Goal: Task Accomplishment & Management: Manage account settings

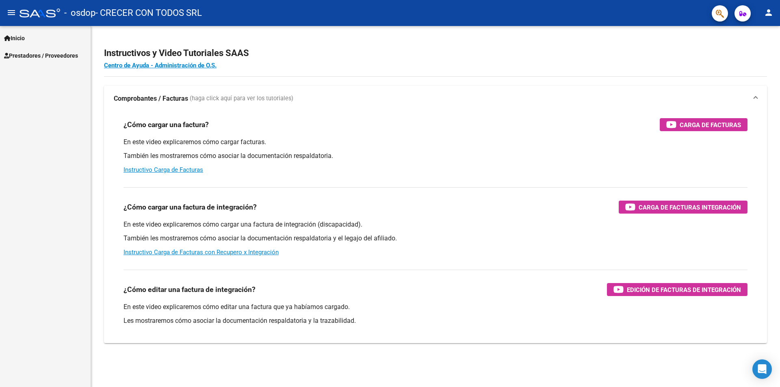
click at [61, 52] on span "Prestadores / Proveedores" at bounding box center [41, 55] width 74 height 9
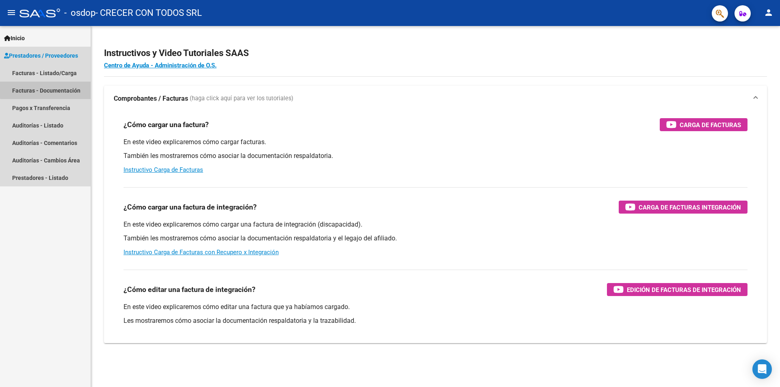
click at [63, 88] on link "Facturas - Documentación" at bounding box center [45, 90] width 91 height 17
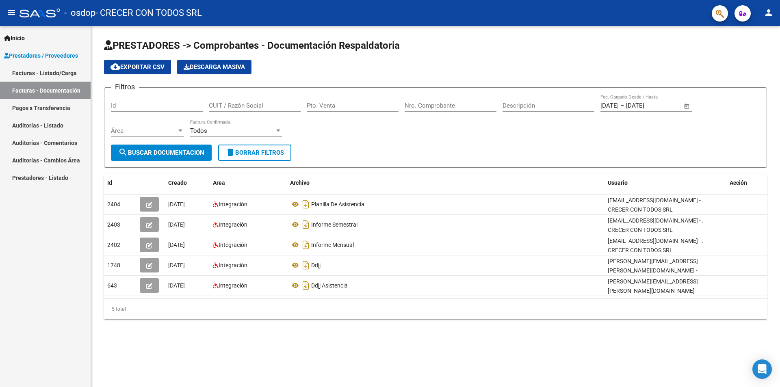
click at [40, 67] on link "Facturas - Listado/Carga" at bounding box center [45, 72] width 91 height 17
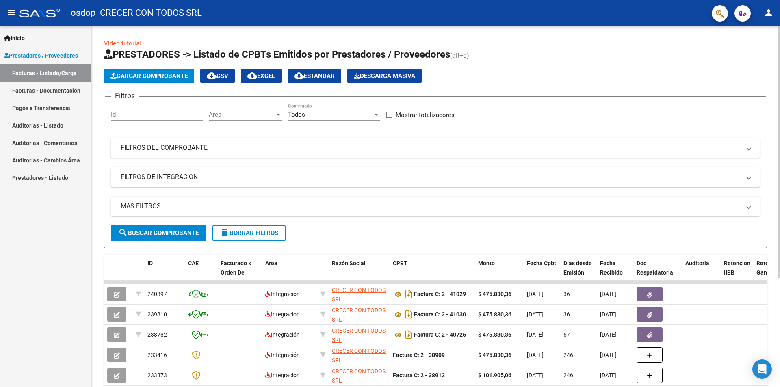
click at [203, 147] on mat-panel-title "FILTROS DEL COMPROBANTE" at bounding box center [431, 147] width 620 height 9
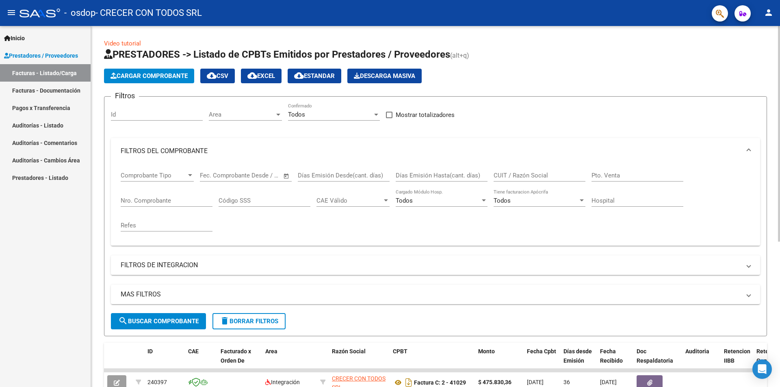
click at [203, 147] on mat-panel-title "FILTROS DEL COMPROBANTE" at bounding box center [431, 151] width 620 height 9
